Goal: Download file/media

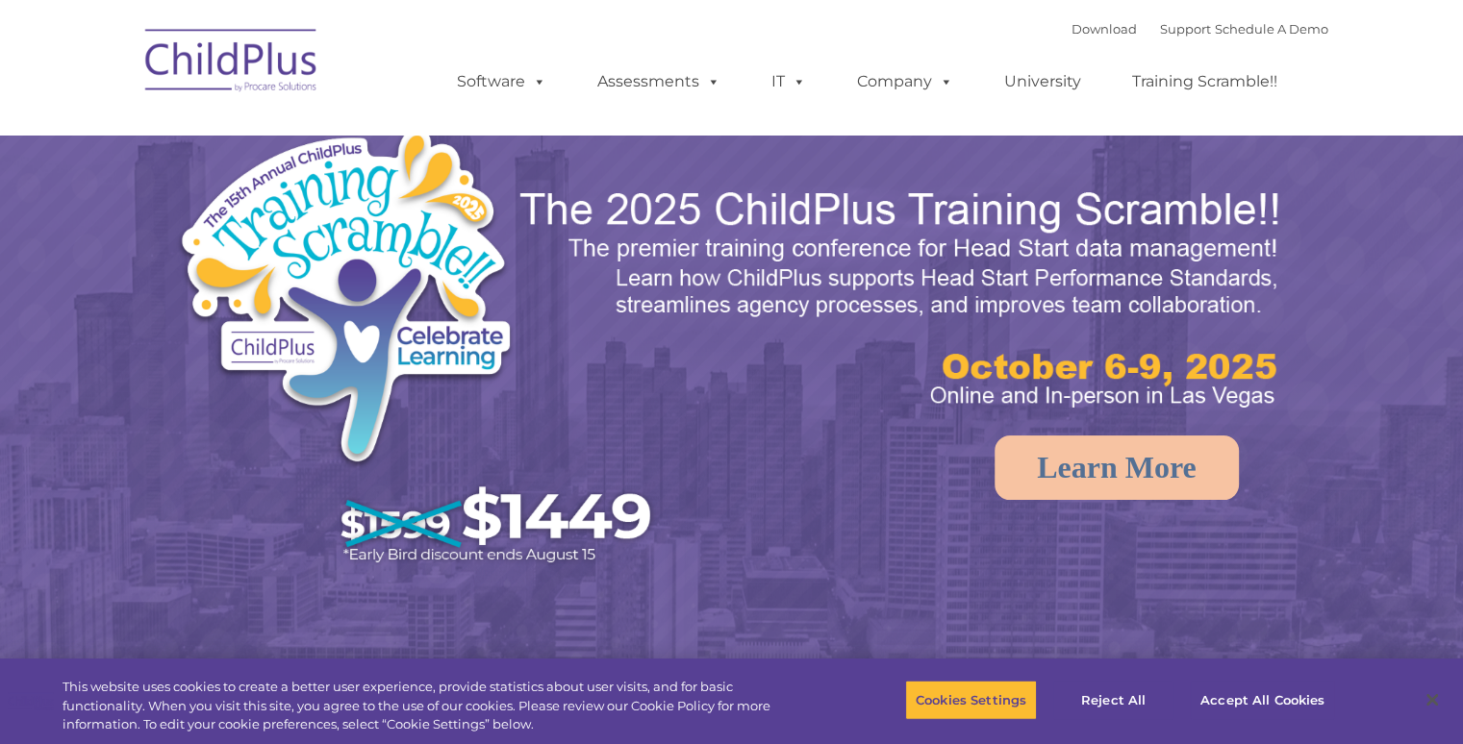
select select "MEDIUM"
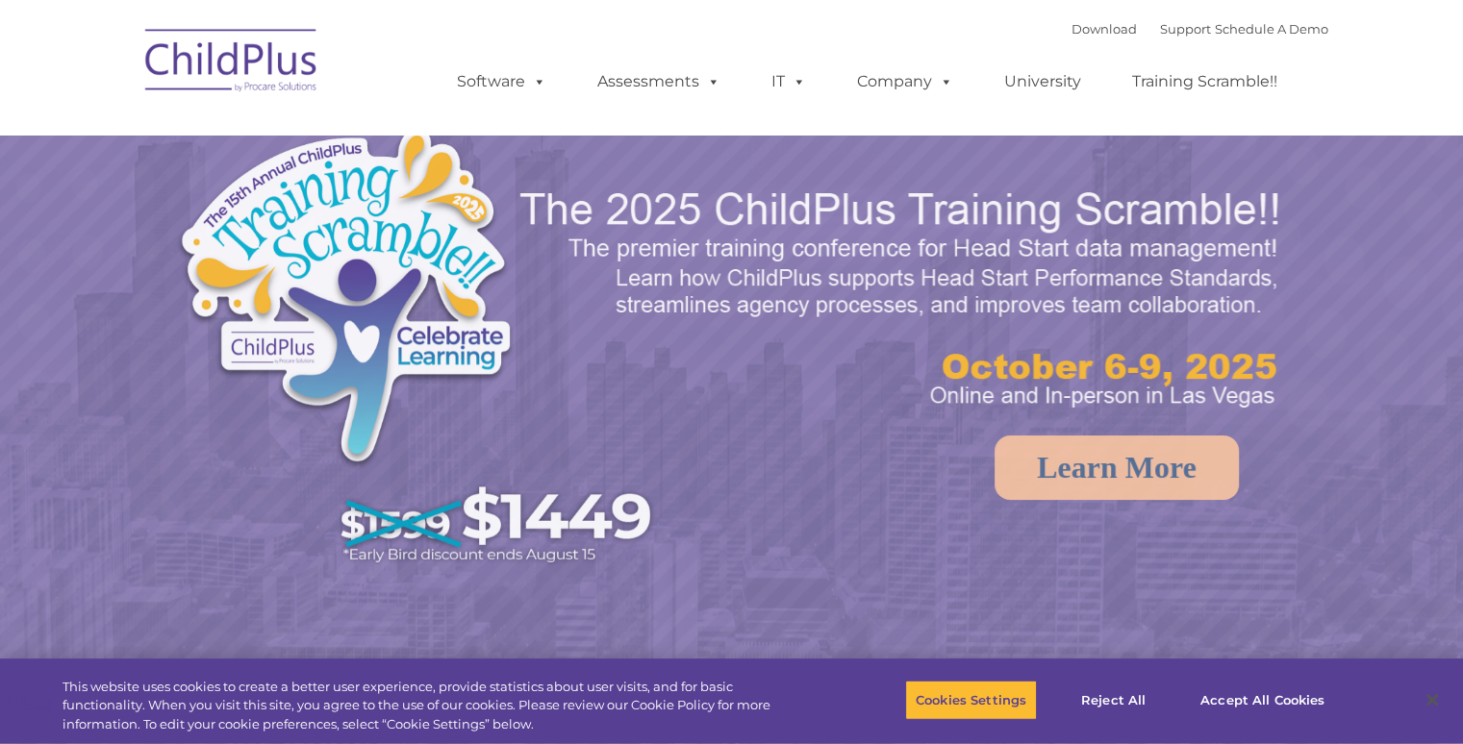
select select "MEDIUM"
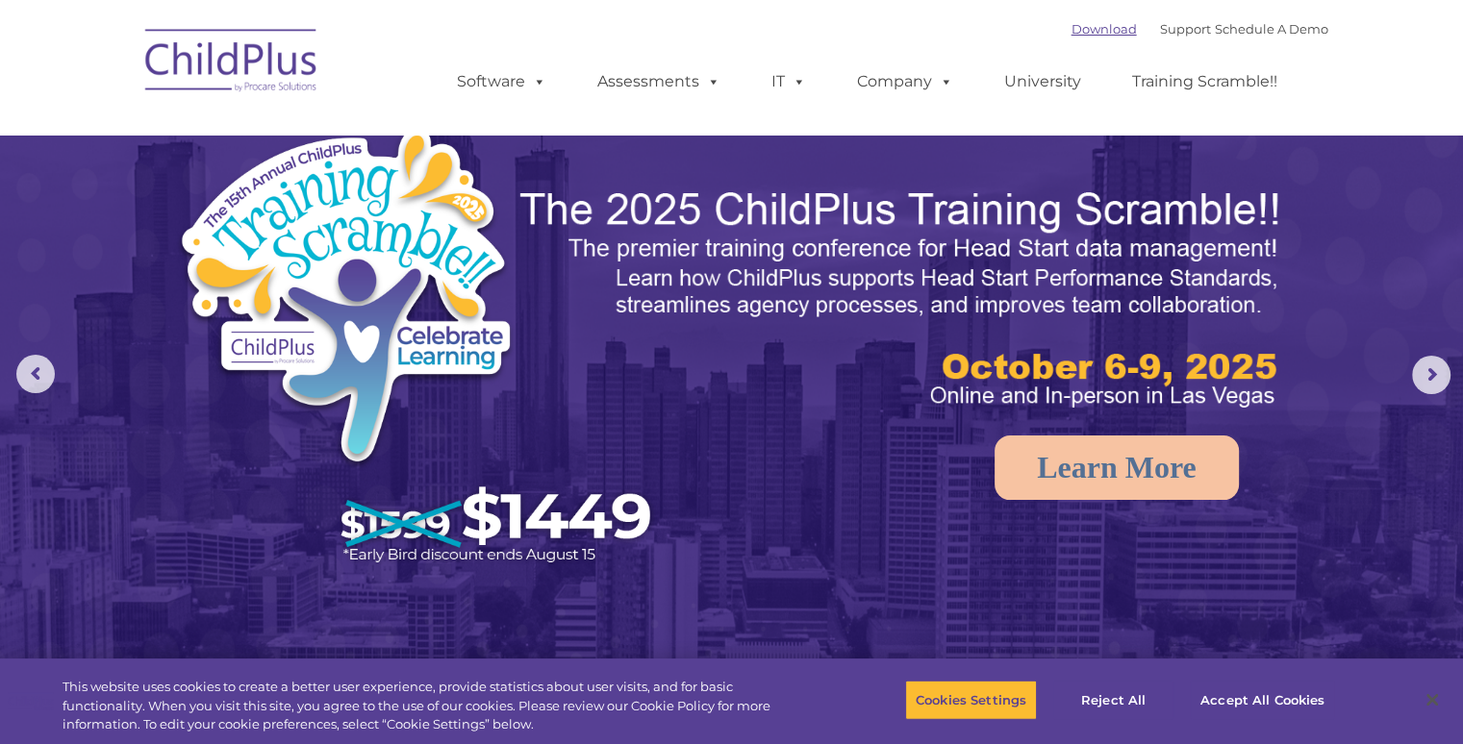
click at [1071, 36] on link "Download" at bounding box center [1103, 28] width 65 height 15
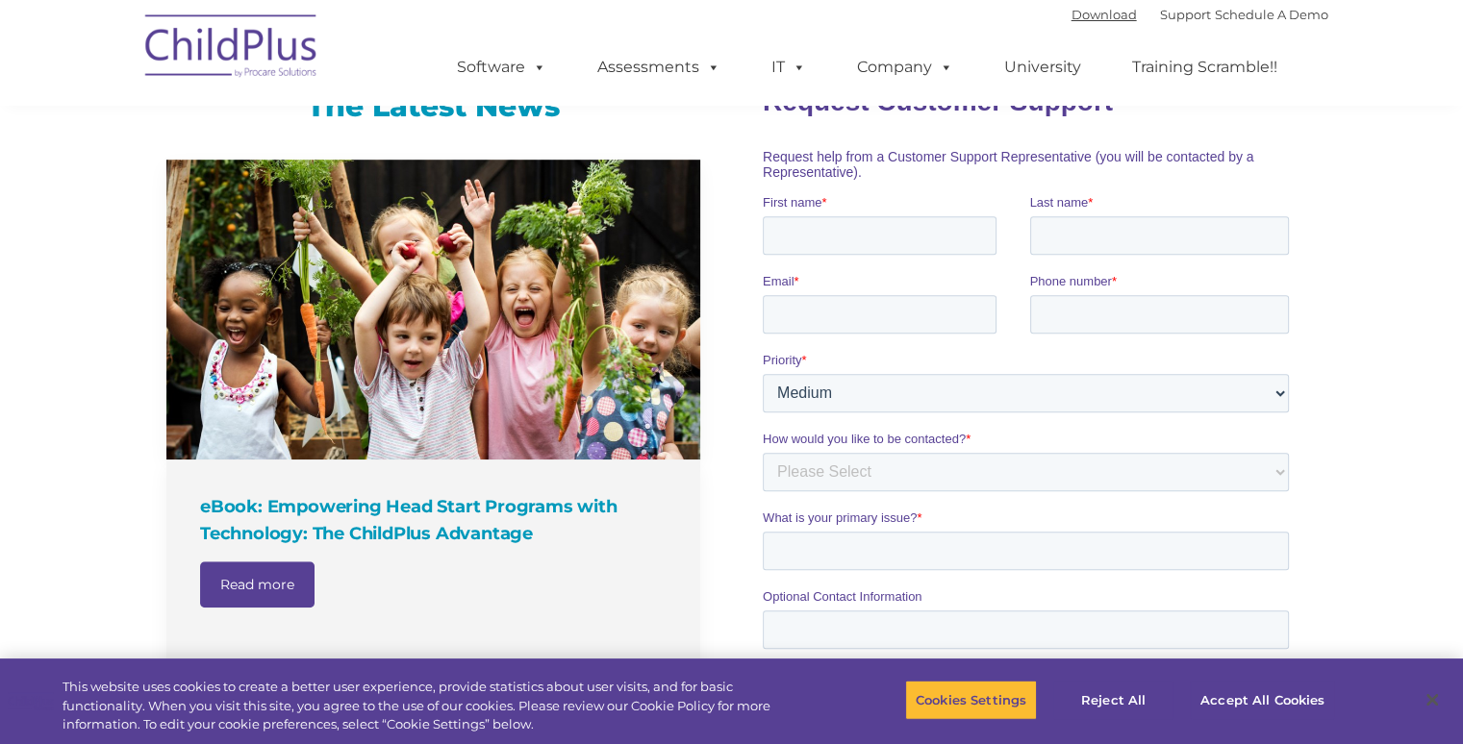
scroll to position [1041, 0]
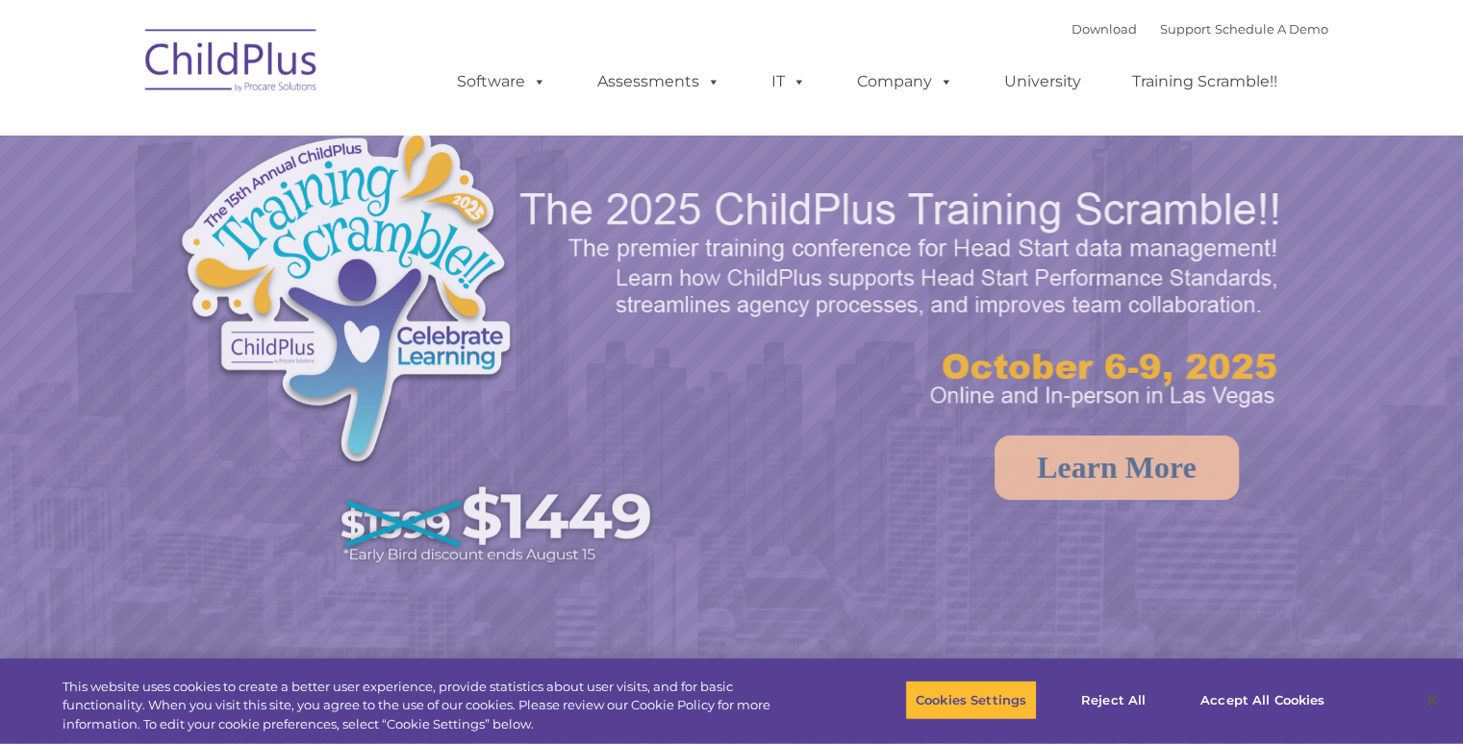
select select "MEDIUM"
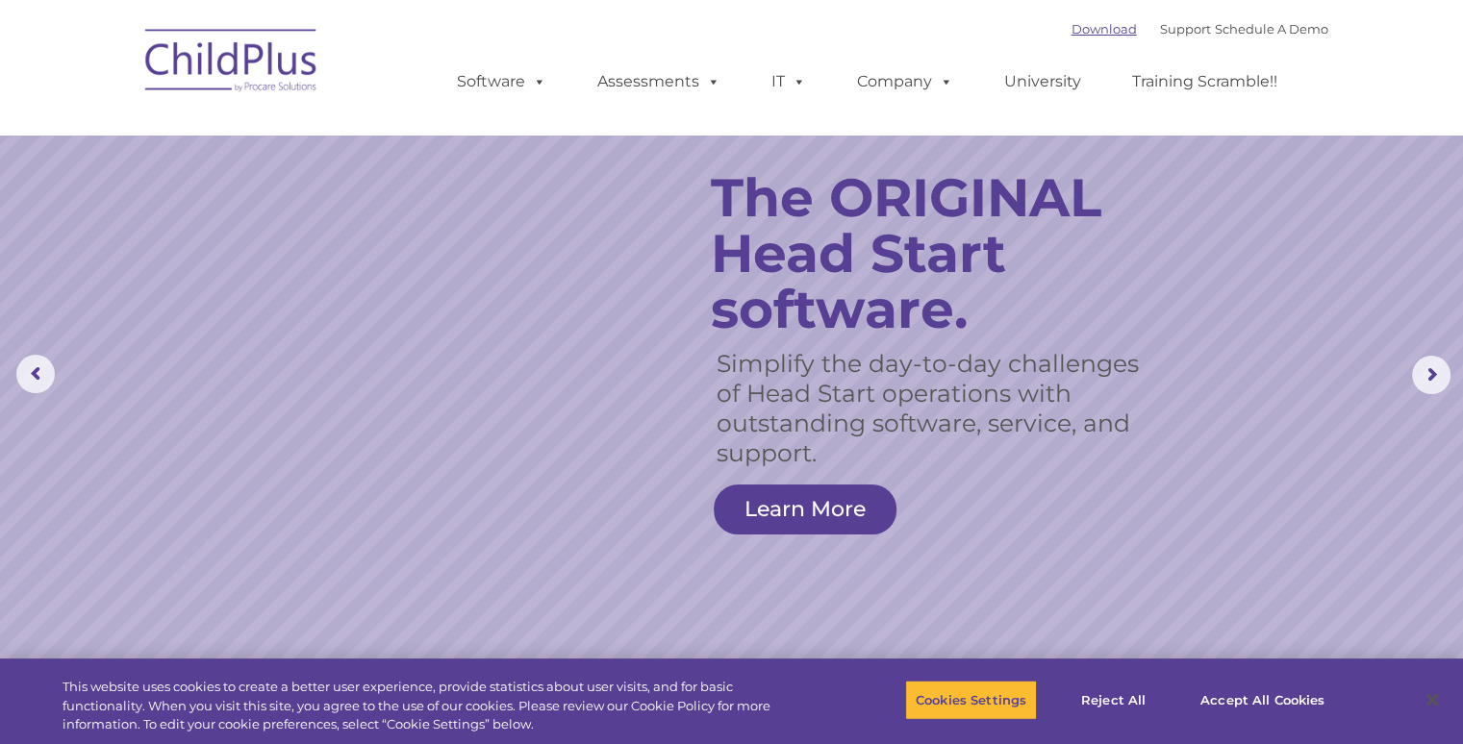
click at [1081, 29] on link "Download" at bounding box center [1103, 28] width 65 height 15
